Goal: Navigation & Orientation: Find specific page/section

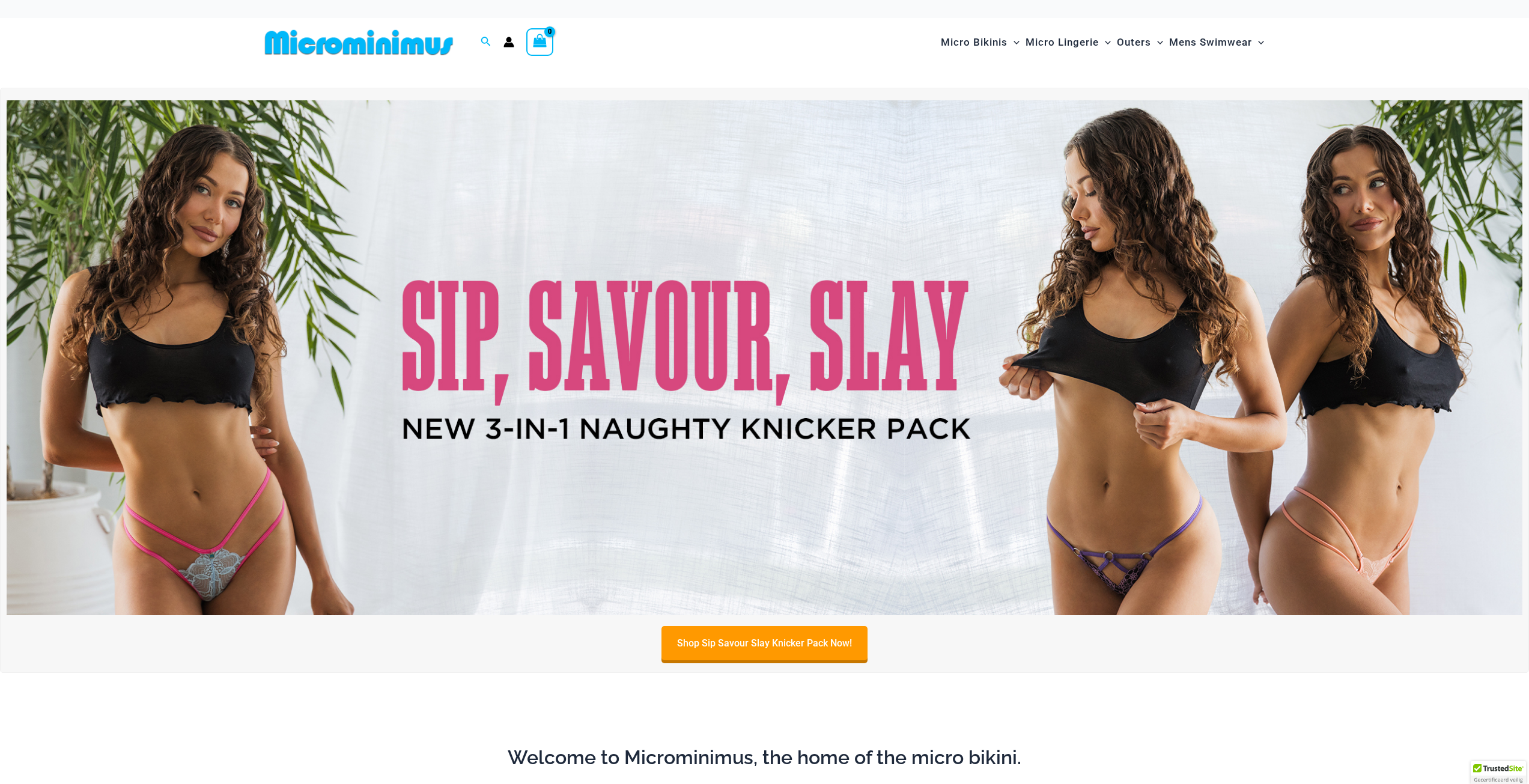
click at [926, 314] on img at bounding box center [764, 358] width 1515 height 514
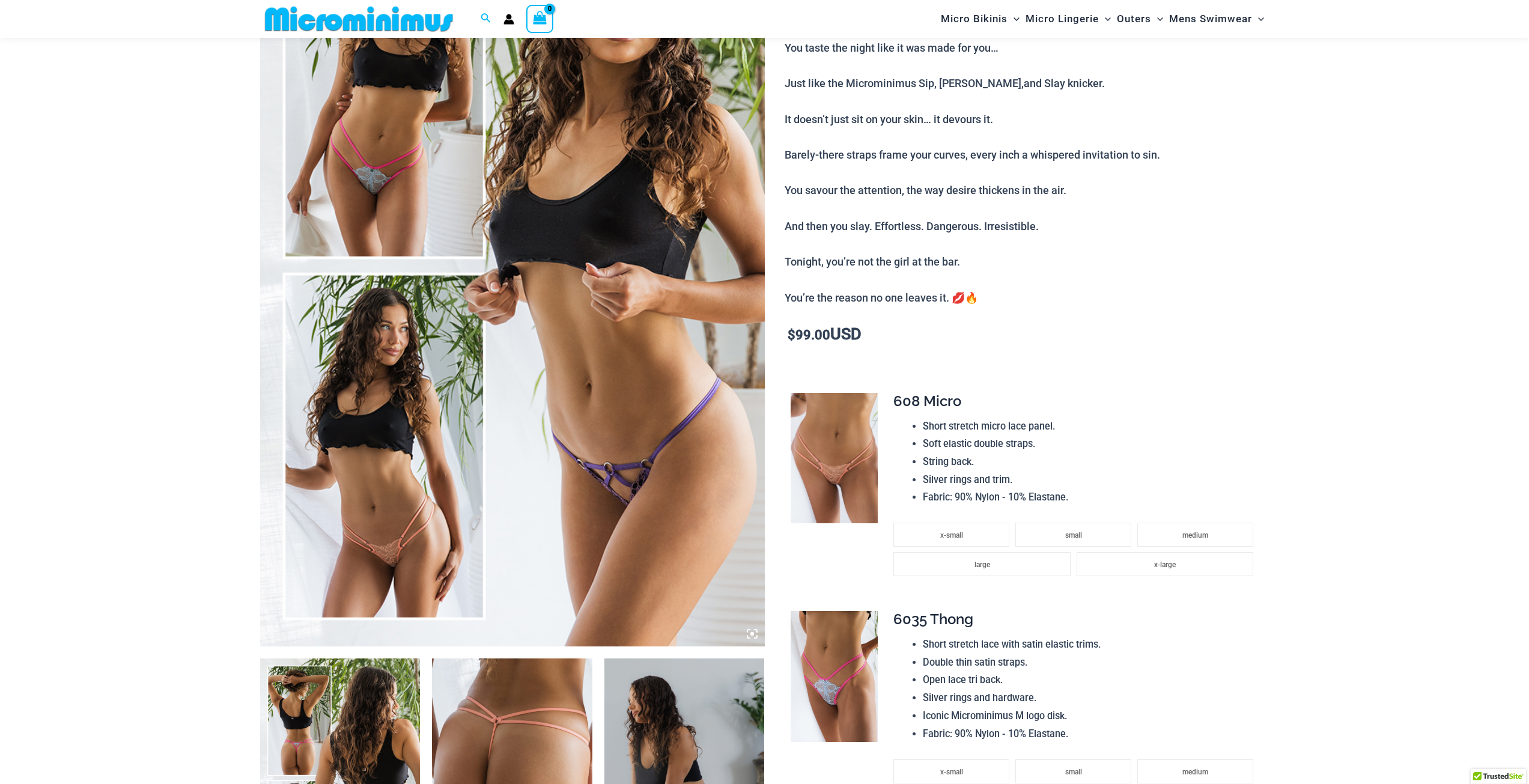
scroll to position [230, 0]
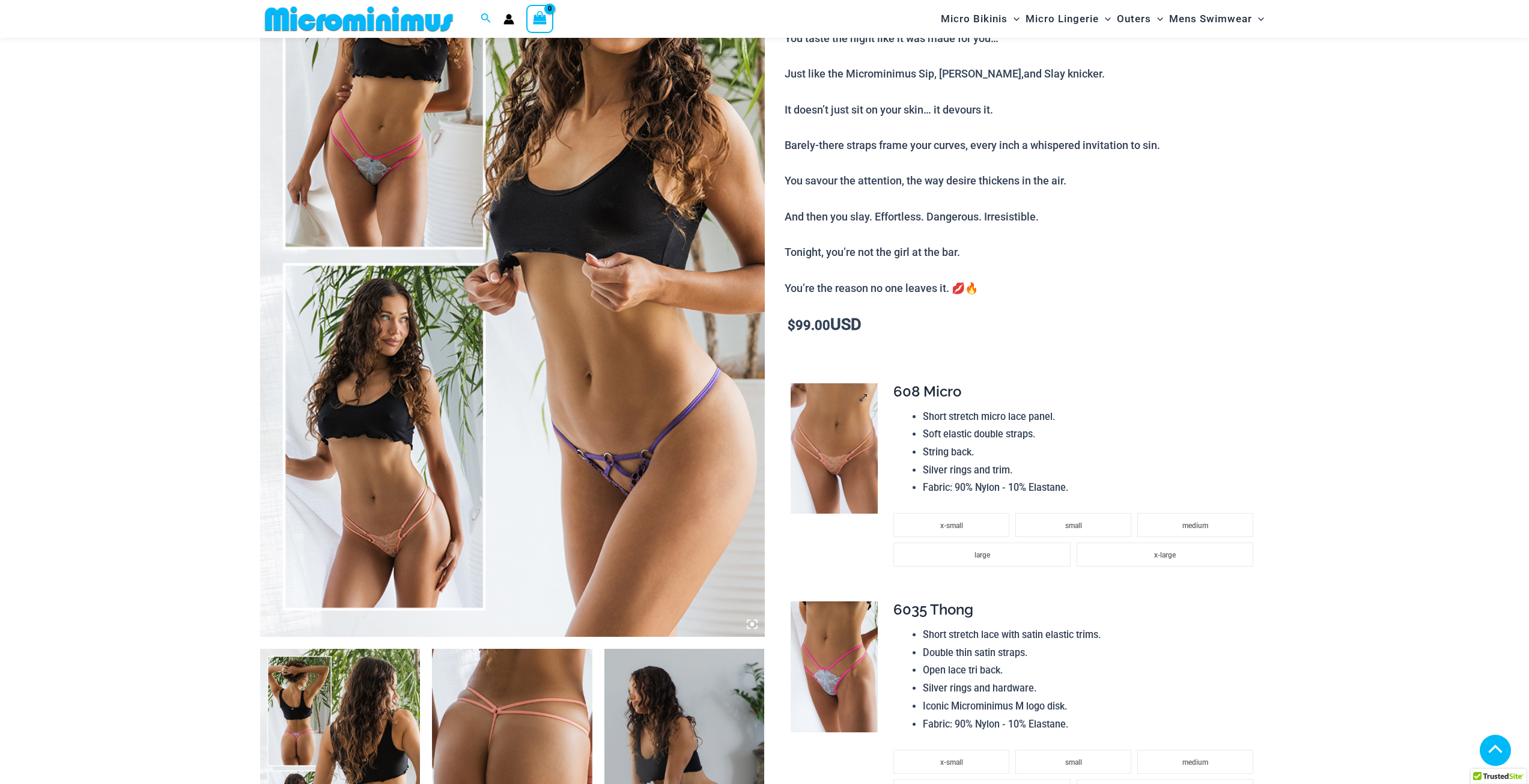
click at [832, 489] on img at bounding box center [835, 449] width 87 height 131
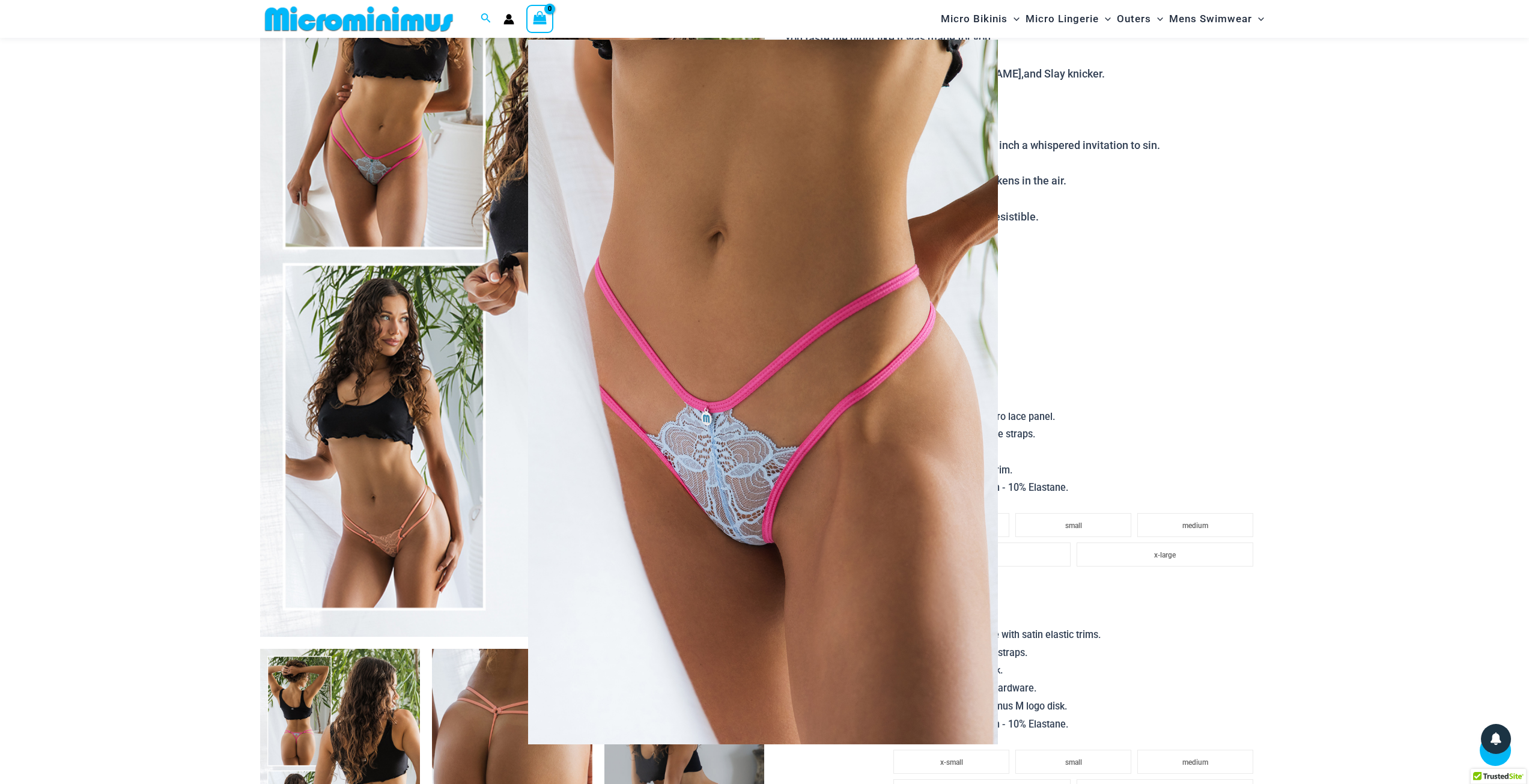
click at [1331, 448] on div at bounding box center [764, 392] width 1529 height 784
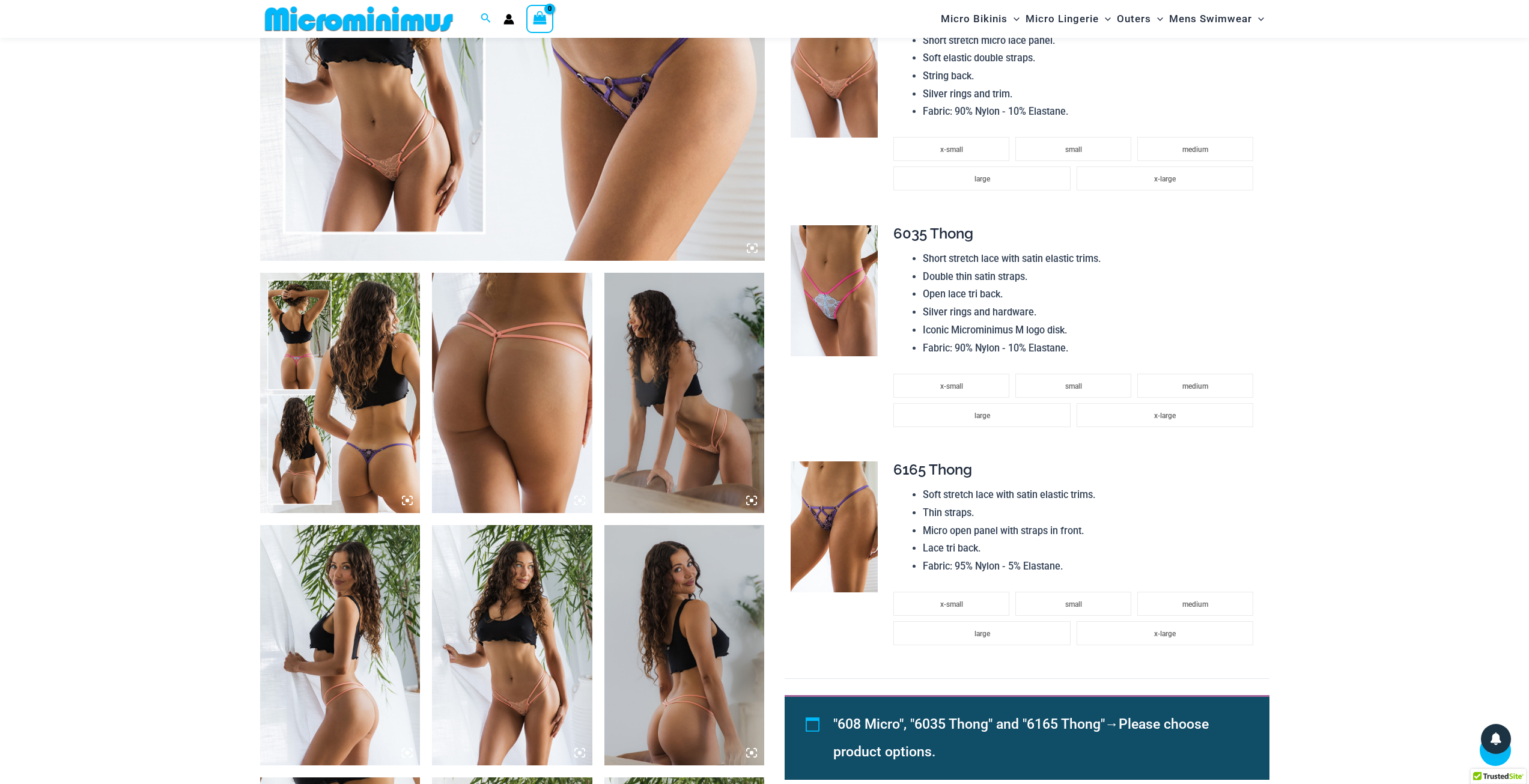
scroll to position [650, 0]
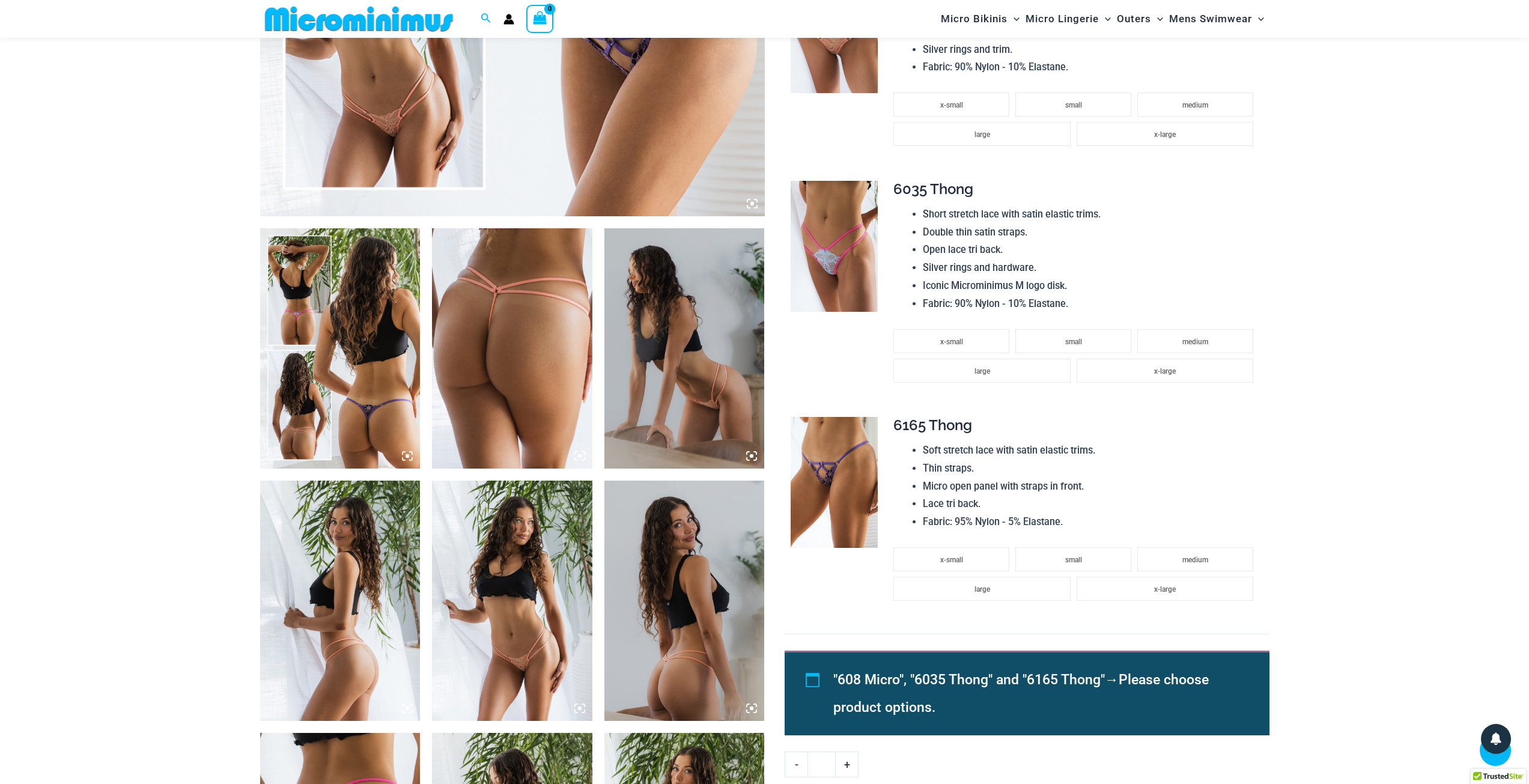
click at [345, 410] on img at bounding box center [340, 348] width 160 height 240
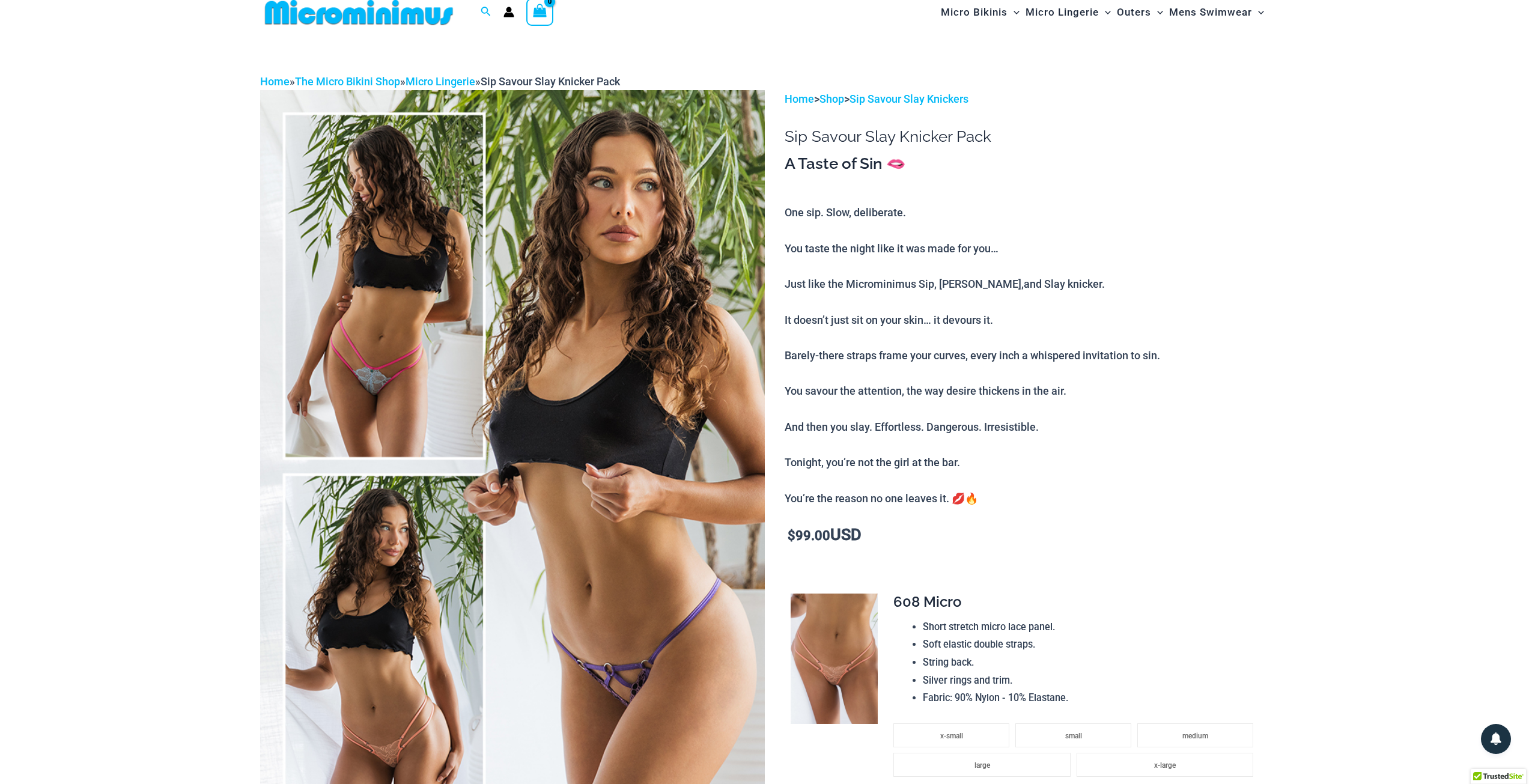
scroll to position [0, 0]
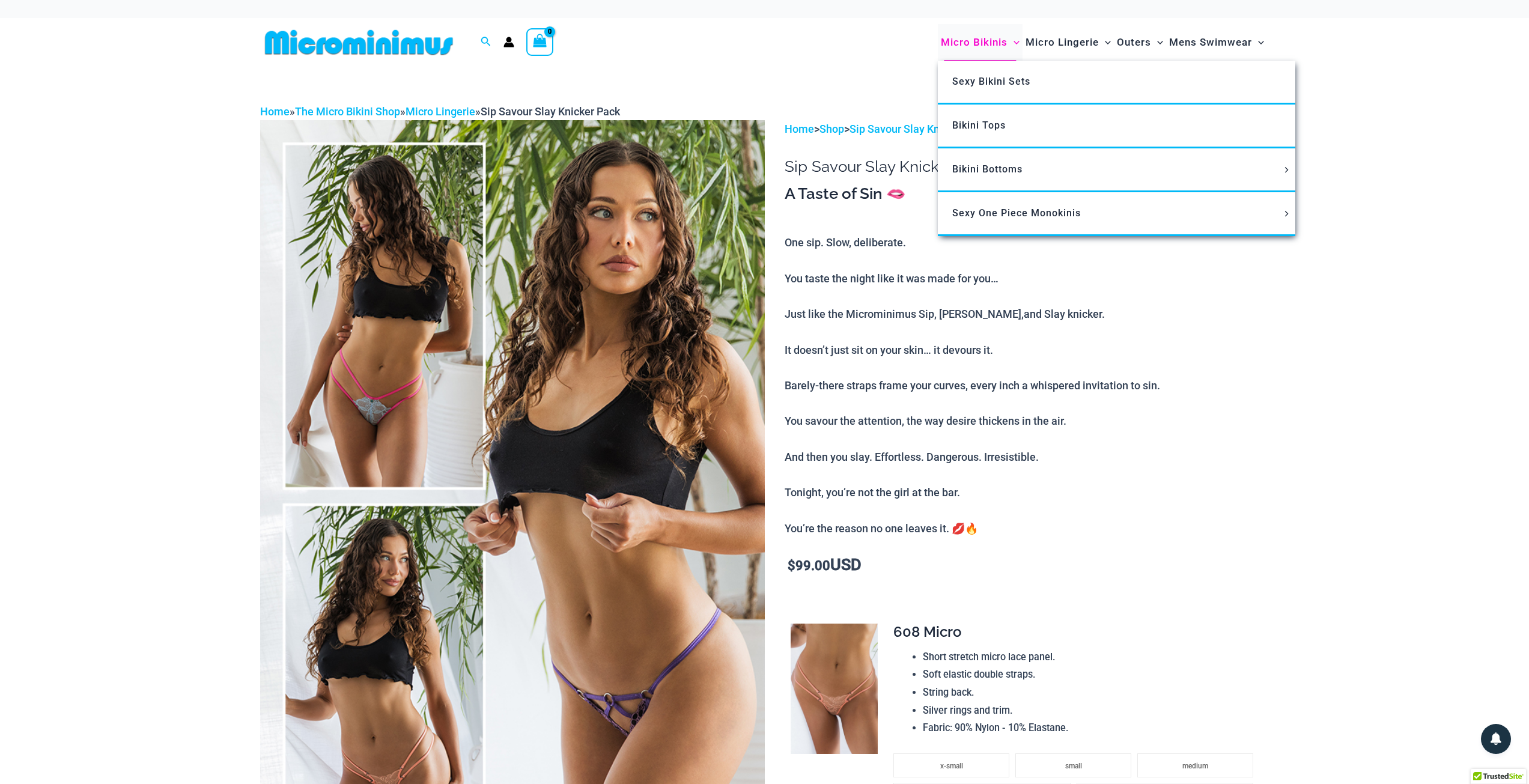
click at [982, 43] on span "Micro Bikinis" at bounding box center [974, 42] width 67 height 31
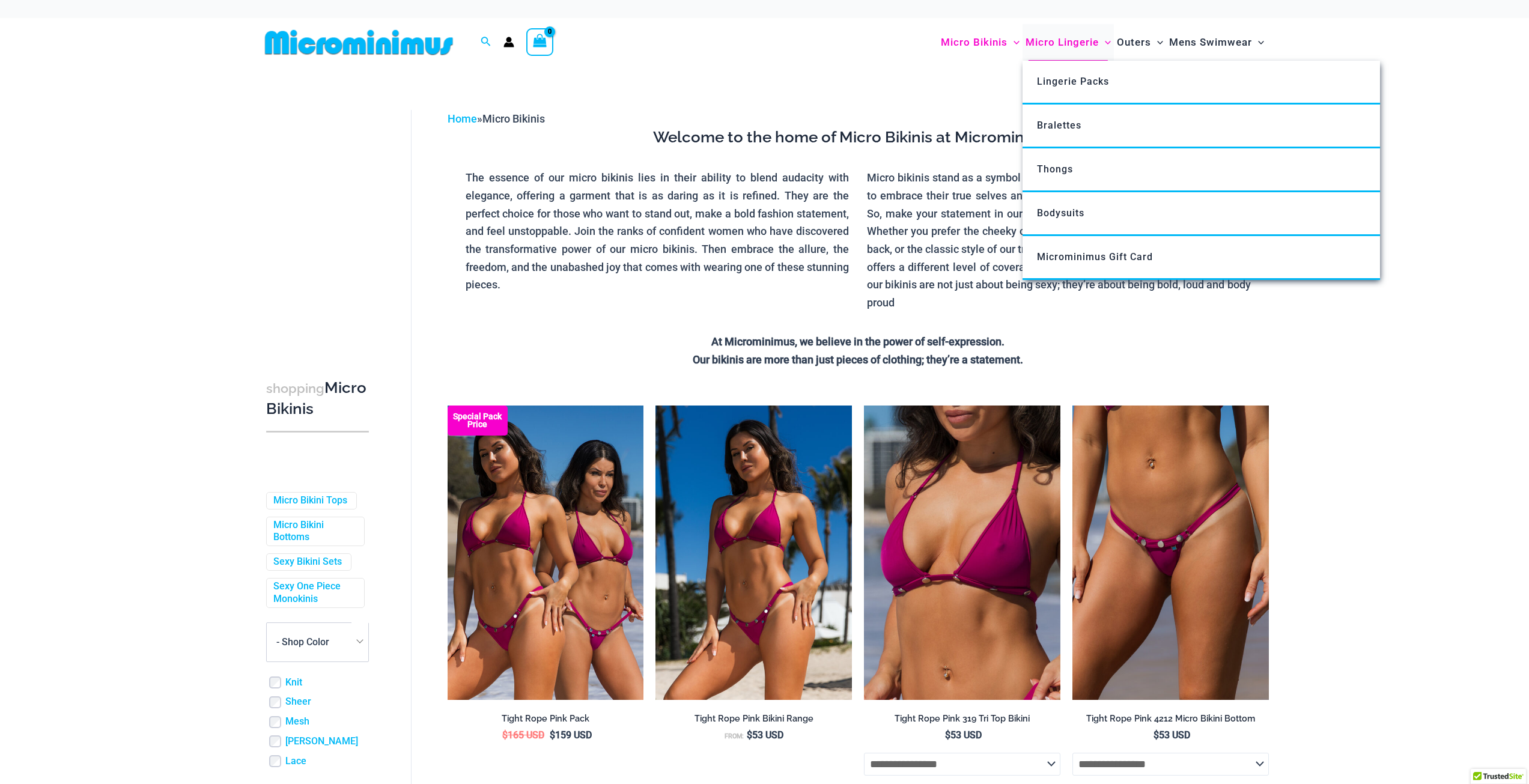
click at [1063, 44] on span "Micro Lingerie" at bounding box center [1062, 42] width 74 height 31
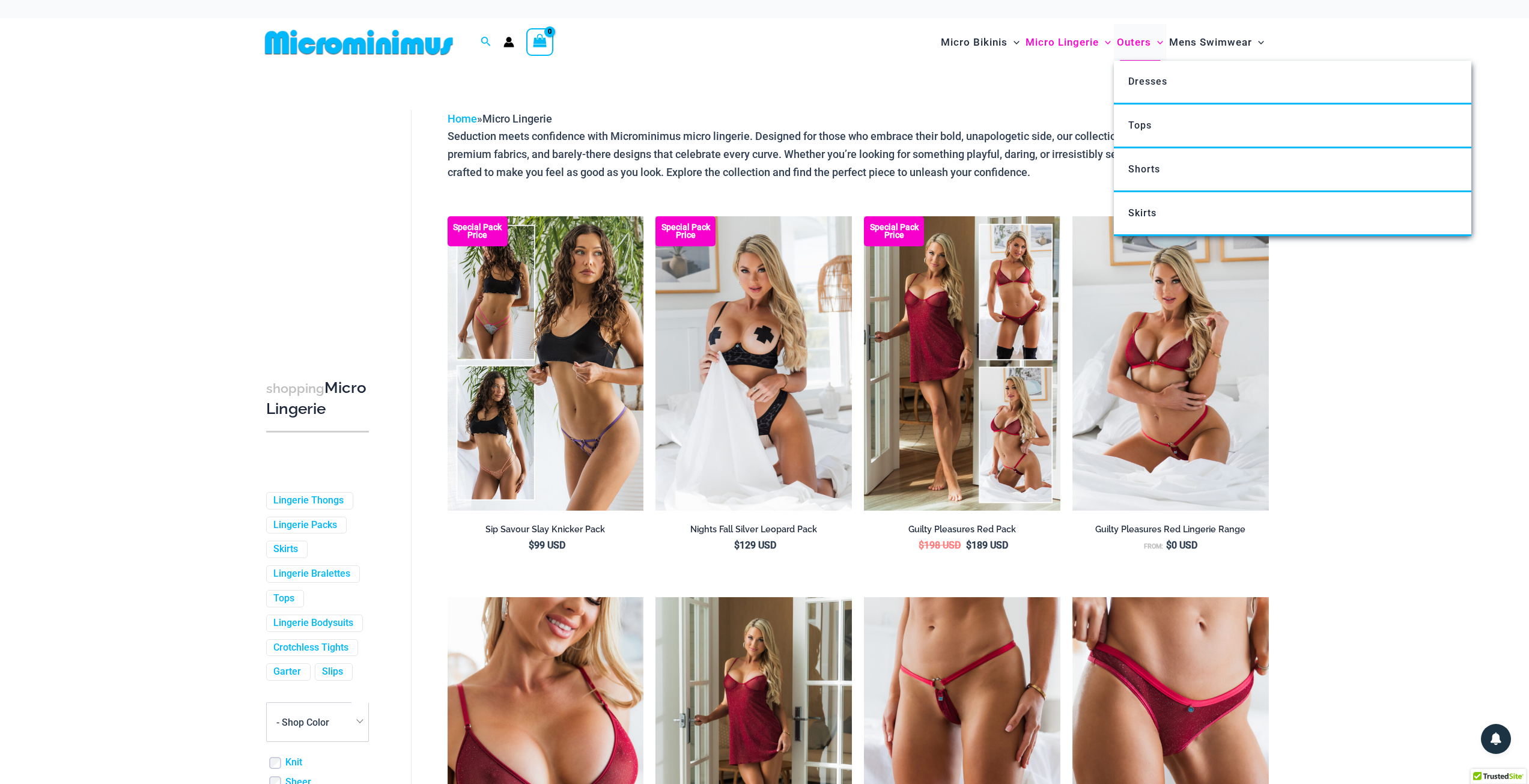
click at [1134, 43] on span "Outers" at bounding box center [1134, 42] width 34 height 31
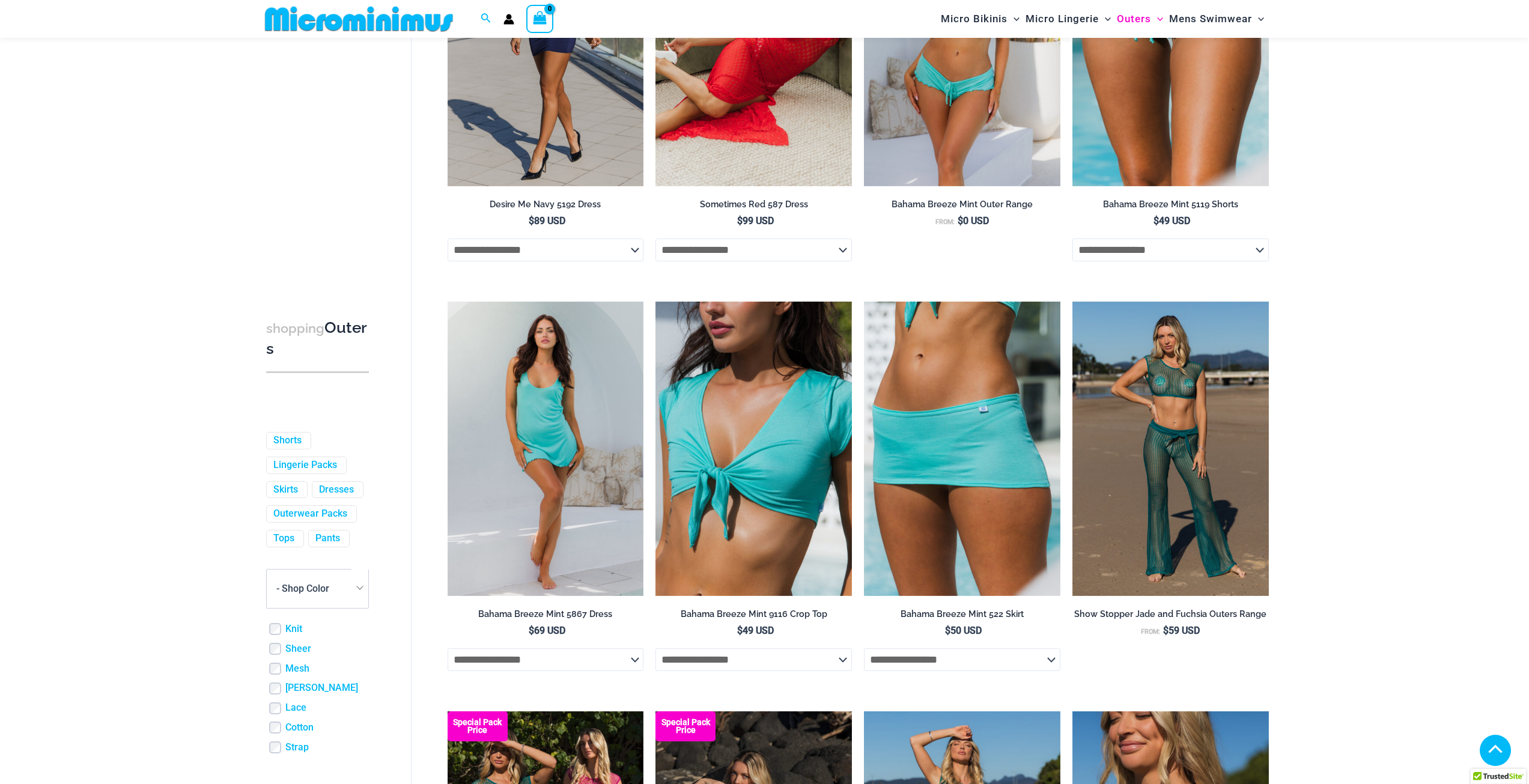
scroll to position [410, 0]
